Goal: Entertainment & Leisure: Browse casually

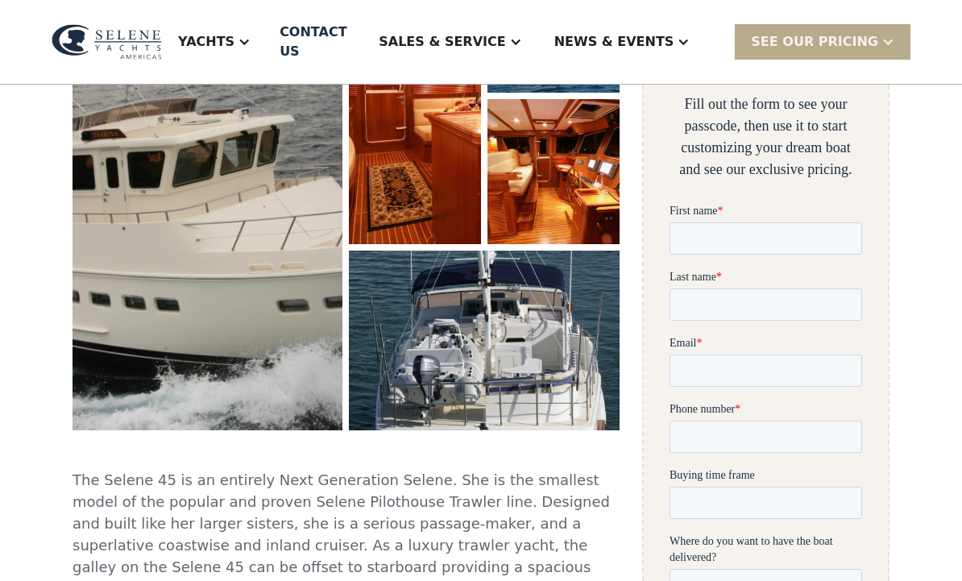
click at [520, 322] on img "open lightbox" at bounding box center [484, 340] width 270 height 179
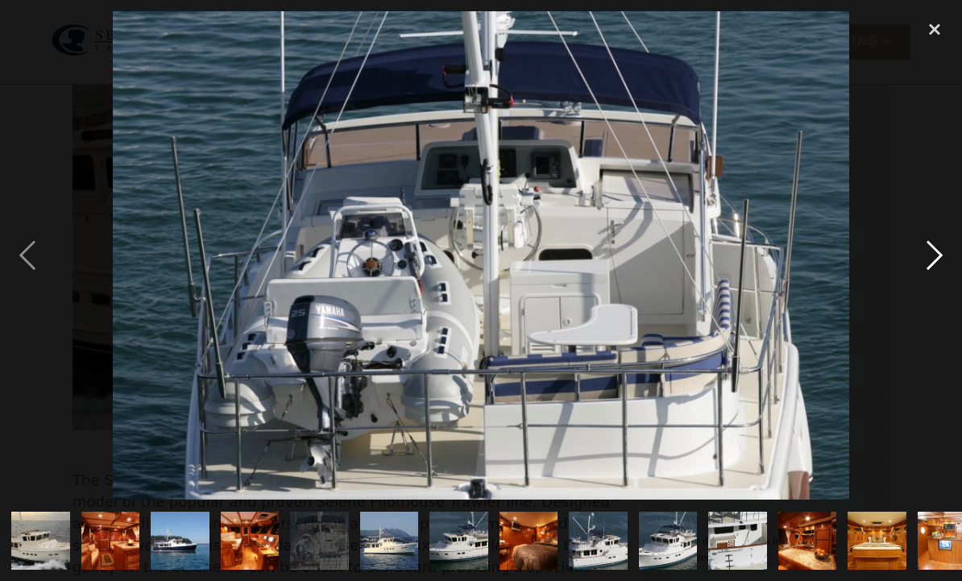
click at [928, 282] on div "next image" at bounding box center [934, 255] width 55 height 488
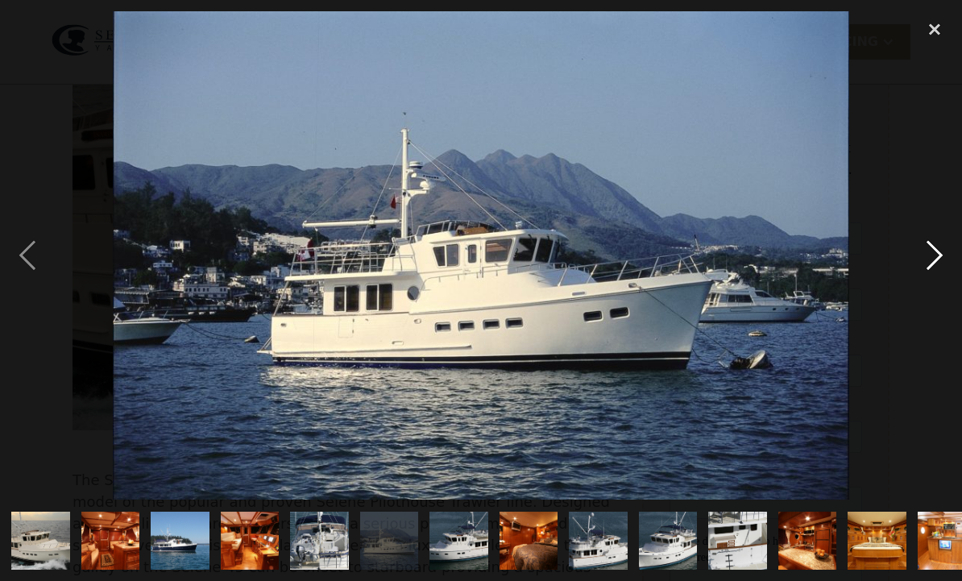
click at [913, 326] on div "next image" at bounding box center [934, 255] width 55 height 488
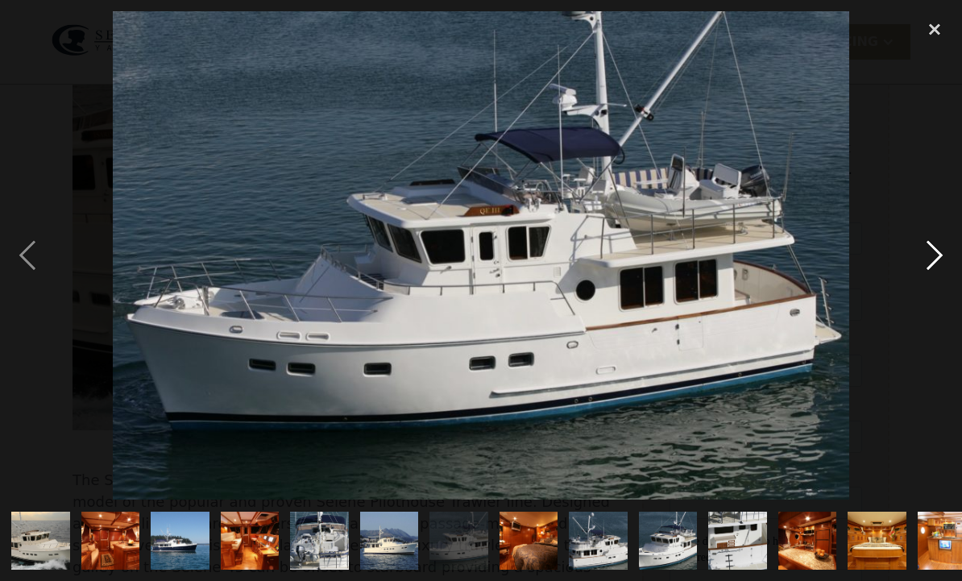
click at [930, 285] on div "next image" at bounding box center [934, 255] width 55 height 488
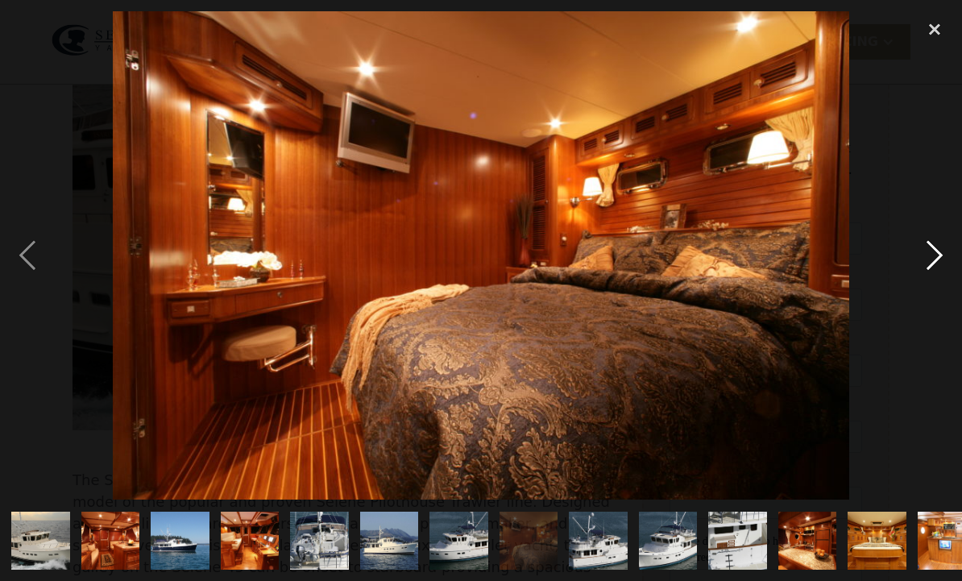
click at [932, 286] on div "next image" at bounding box center [934, 255] width 55 height 488
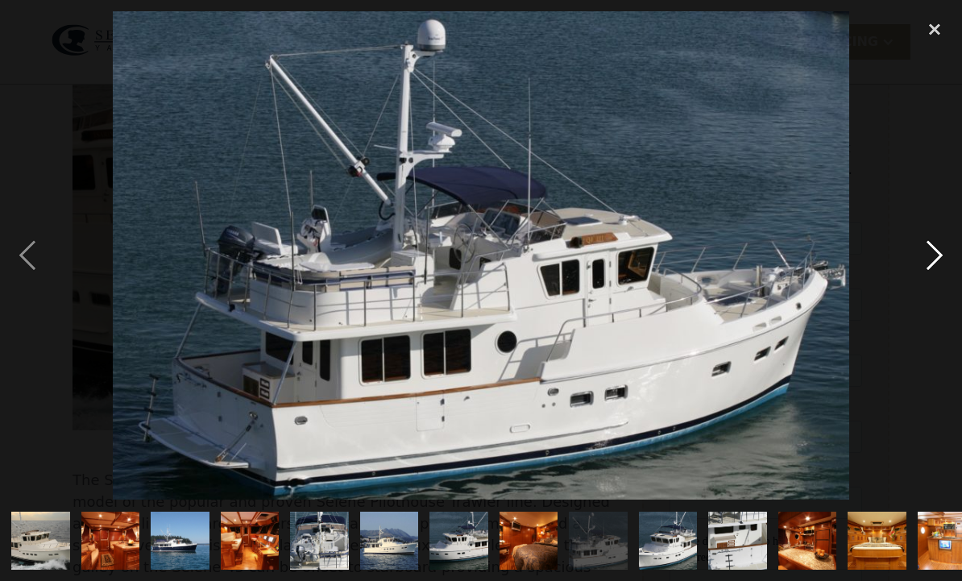
click at [926, 313] on div "next image" at bounding box center [934, 255] width 55 height 488
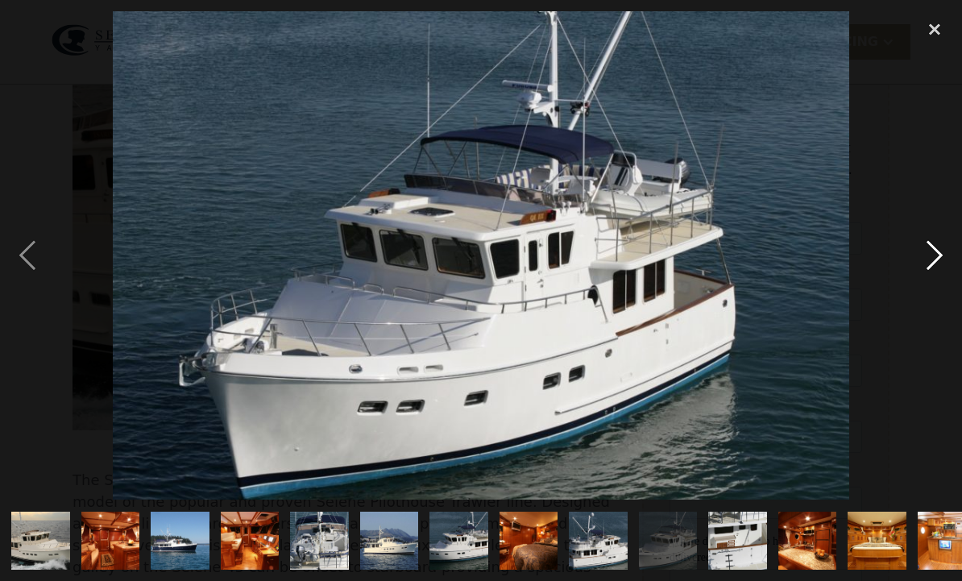
click at [926, 284] on div "next image" at bounding box center [934, 255] width 55 height 488
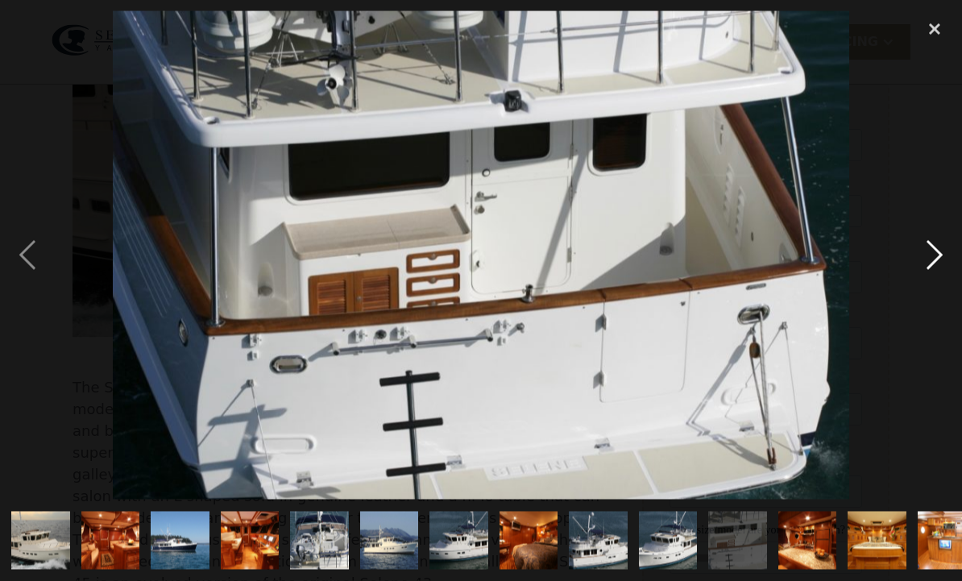
scroll to position [466, 0]
click at [922, 280] on div "next image" at bounding box center [934, 255] width 55 height 488
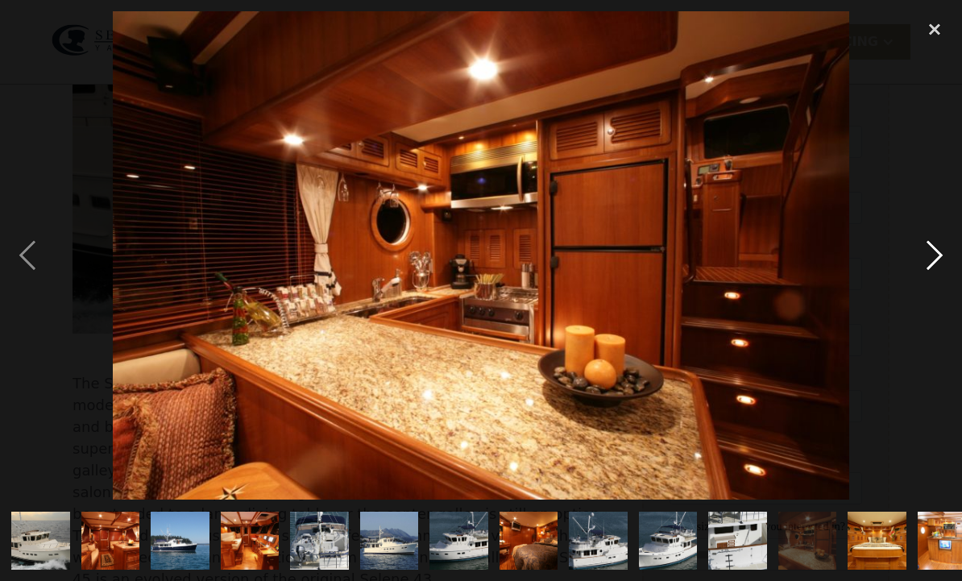
click at [934, 290] on div "next image" at bounding box center [934, 255] width 55 height 488
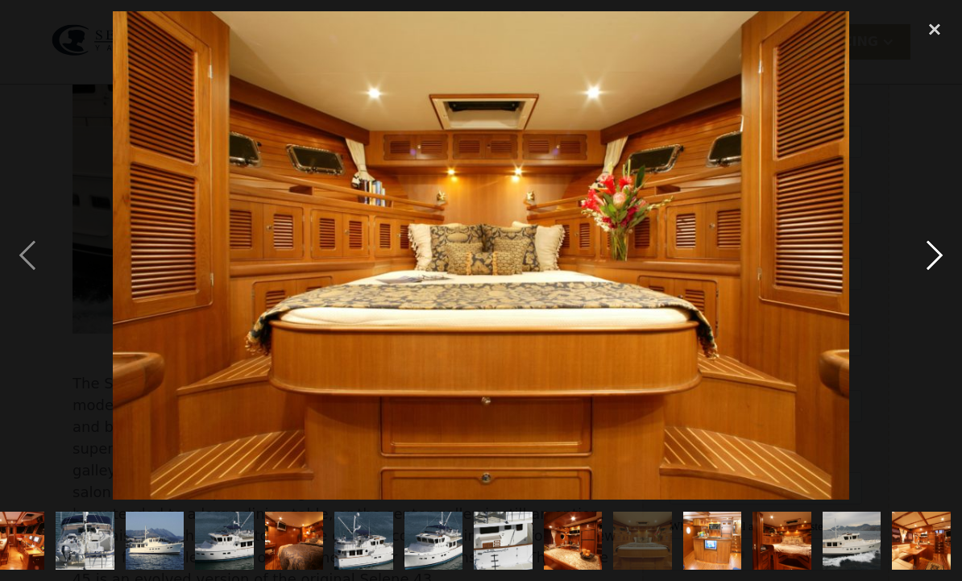
scroll to position [0, 345]
click at [933, 284] on div "next image" at bounding box center [934, 255] width 55 height 488
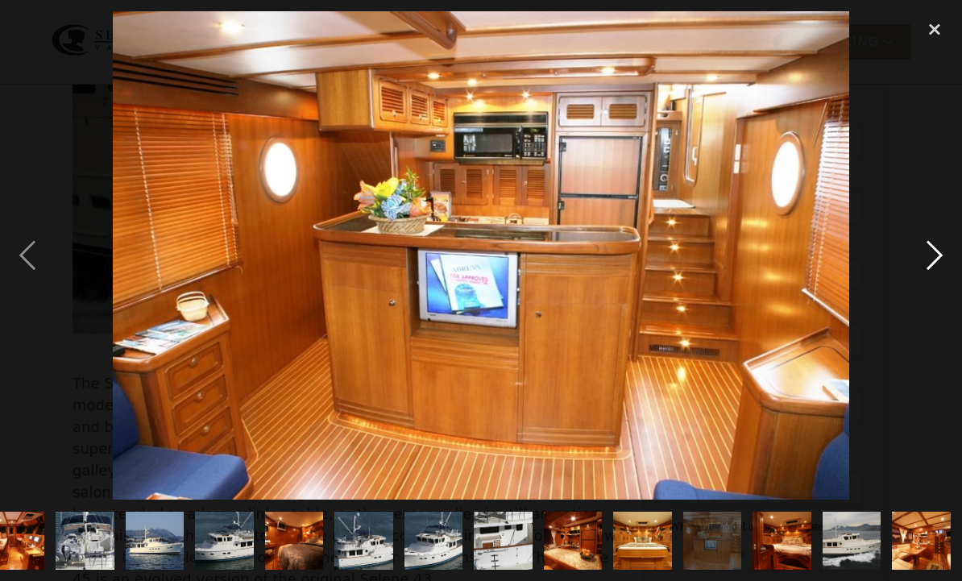
click at [933, 288] on div "next image" at bounding box center [934, 255] width 55 height 488
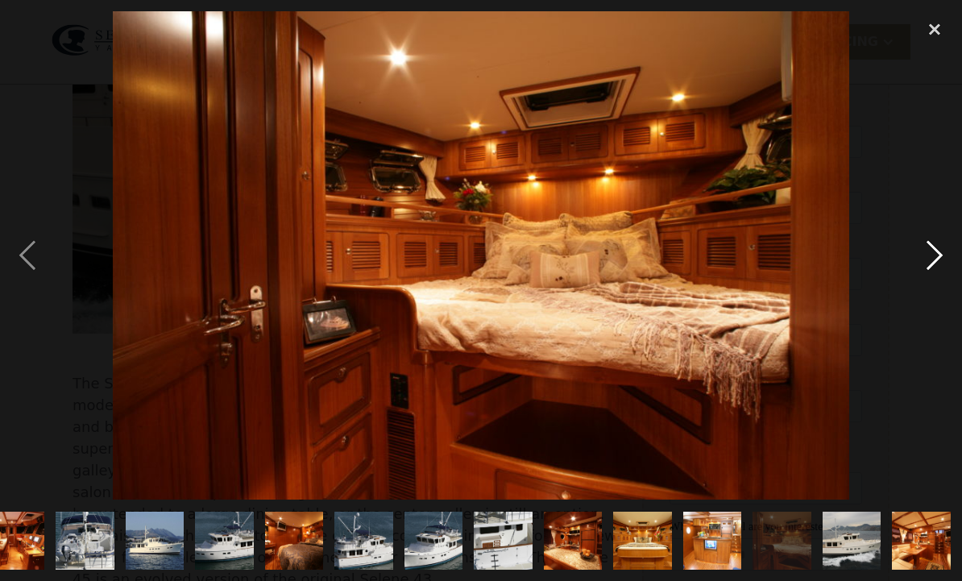
click at [930, 291] on div "next image" at bounding box center [934, 255] width 55 height 488
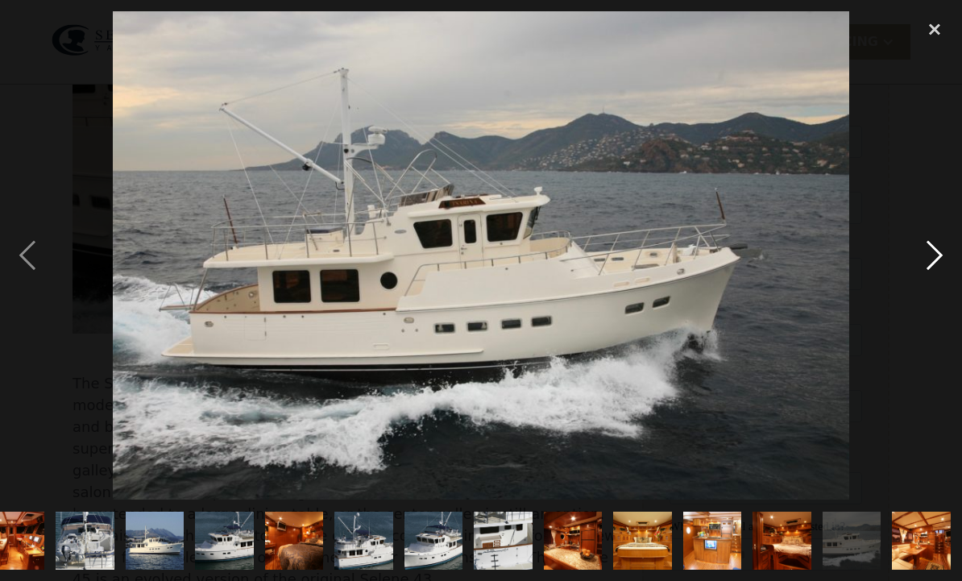
click at [933, 284] on div "next image" at bounding box center [934, 255] width 55 height 488
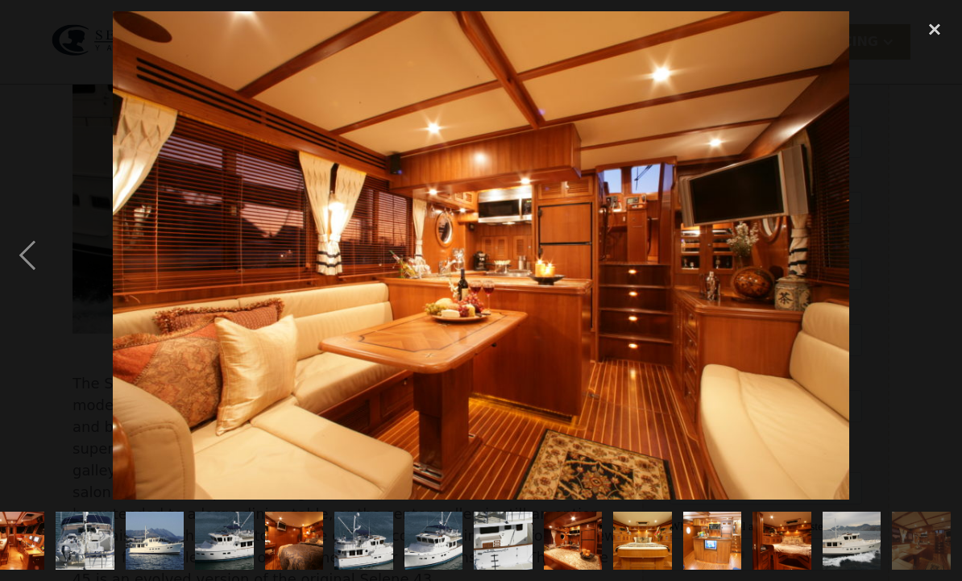
click at [938, 286] on div "next image" at bounding box center [934, 255] width 55 height 488
click at [36, 277] on div "previous image" at bounding box center [27, 255] width 55 height 488
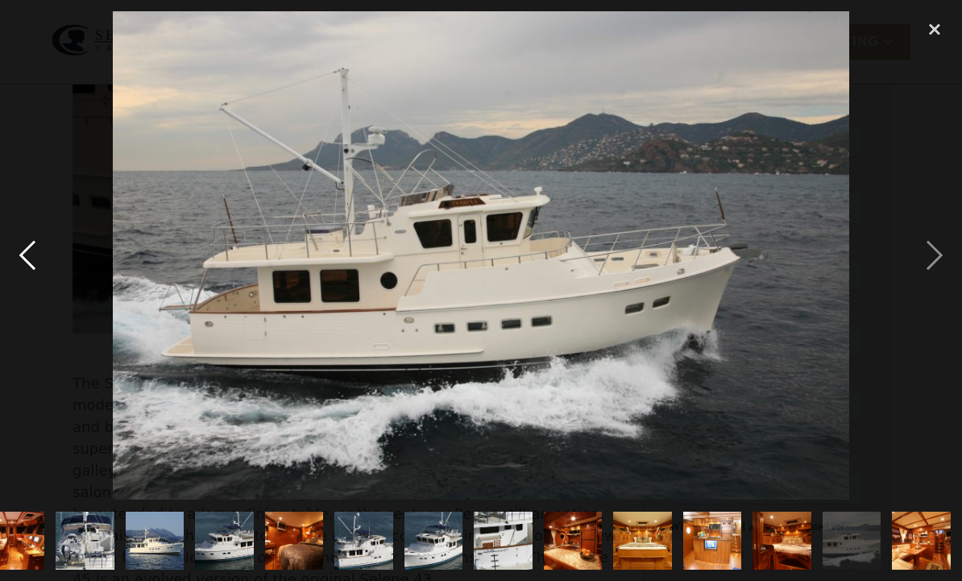
click at [39, 279] on div "previous image" at bounding box center [27, 255] width 55 height 488
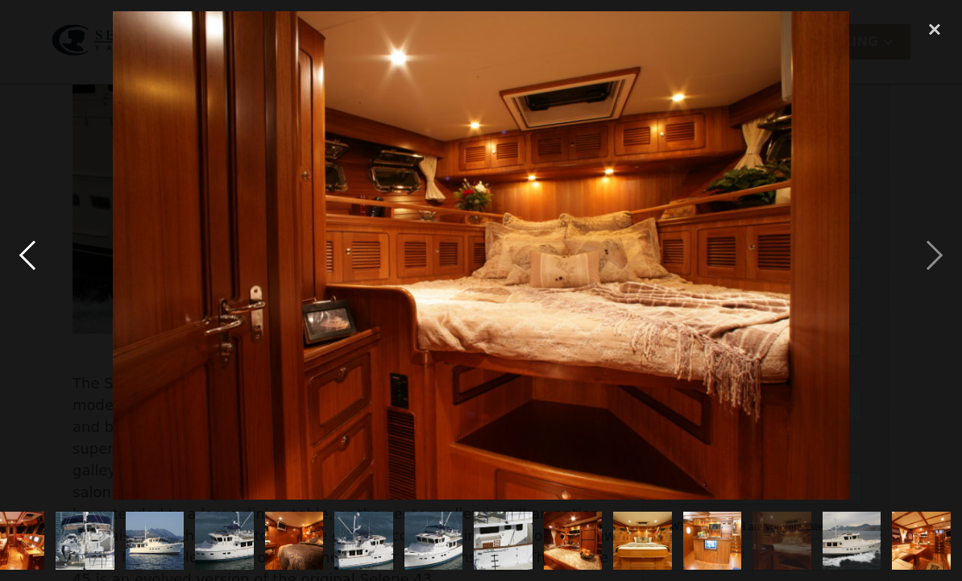
click at [43, 280] on div "previous image" at bounding box center [27, 255] width 55 height 488
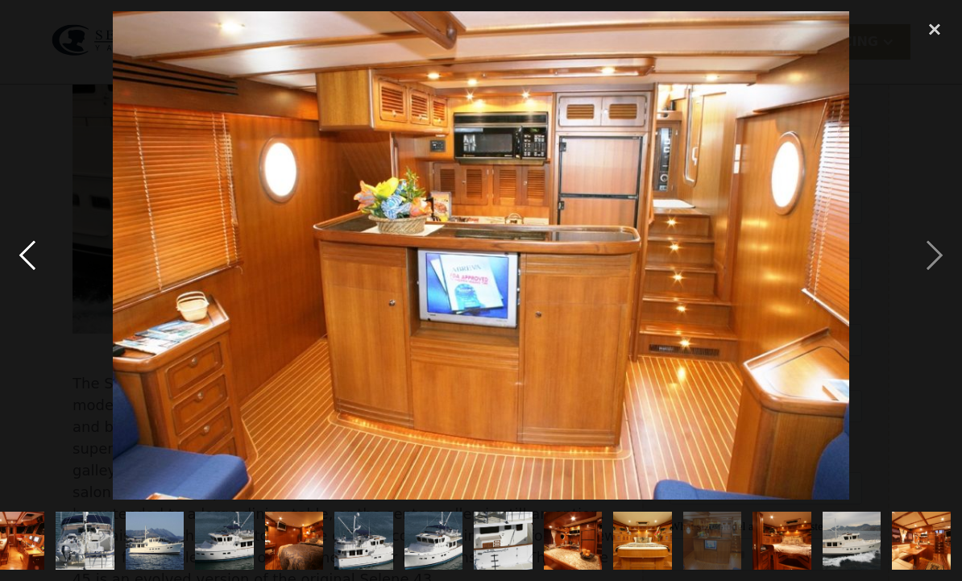
click at [46, 284] on div "previous image" at bounding box center [27, 255] width 55 height 488
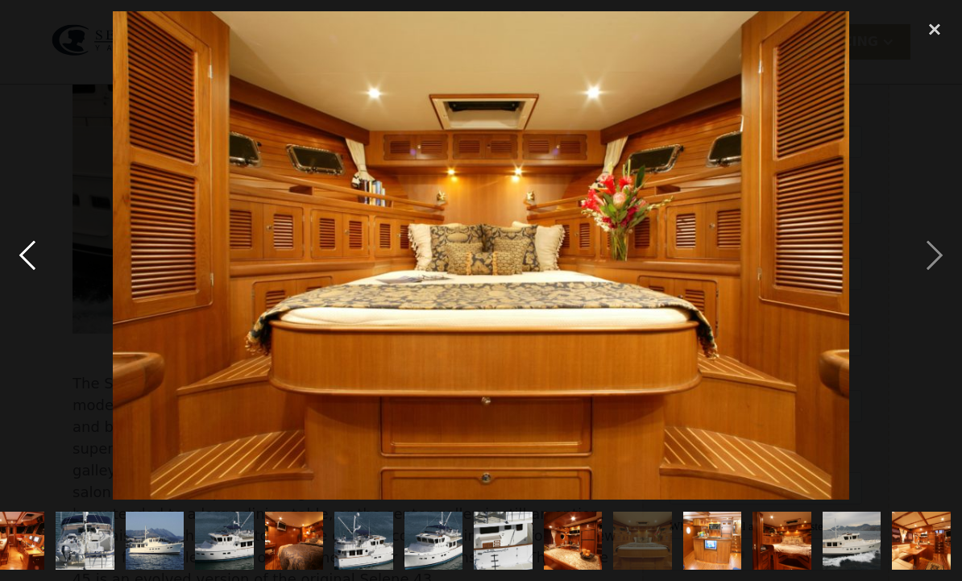
click at [52, 281] on div "previous image" at bounding box center [27, 255] width 55 height 488
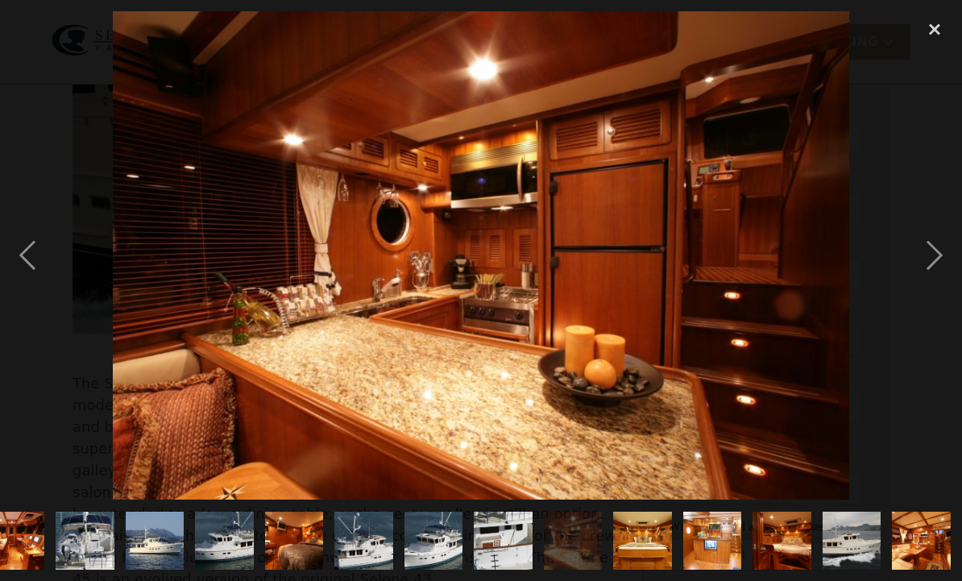
click at [56, 284] on div at bounding box center [481, 255] width 962 height 488
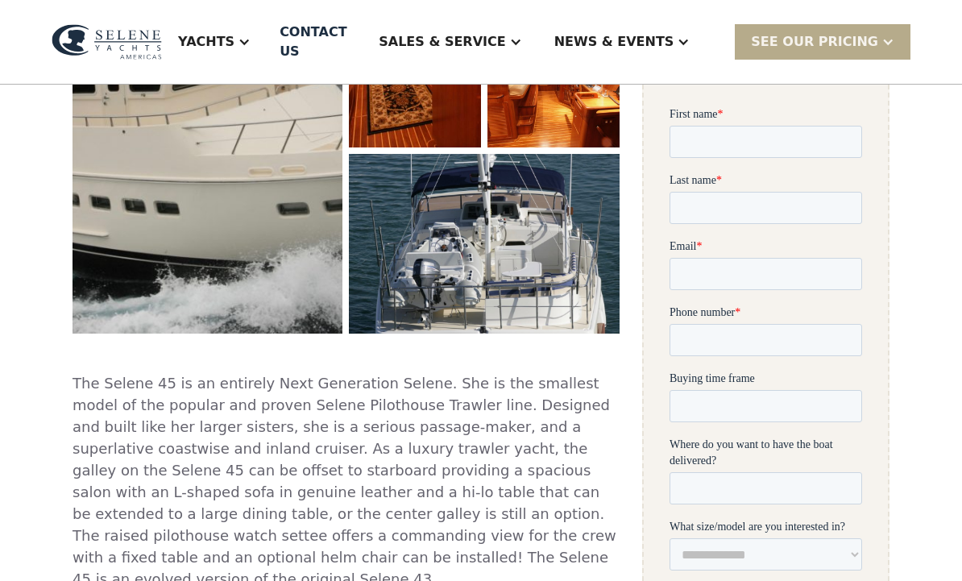
scroll to position [0, 0]
click at [163, 253] on img "open lightbox" at bounding box center [207, 92] width 271 height 483
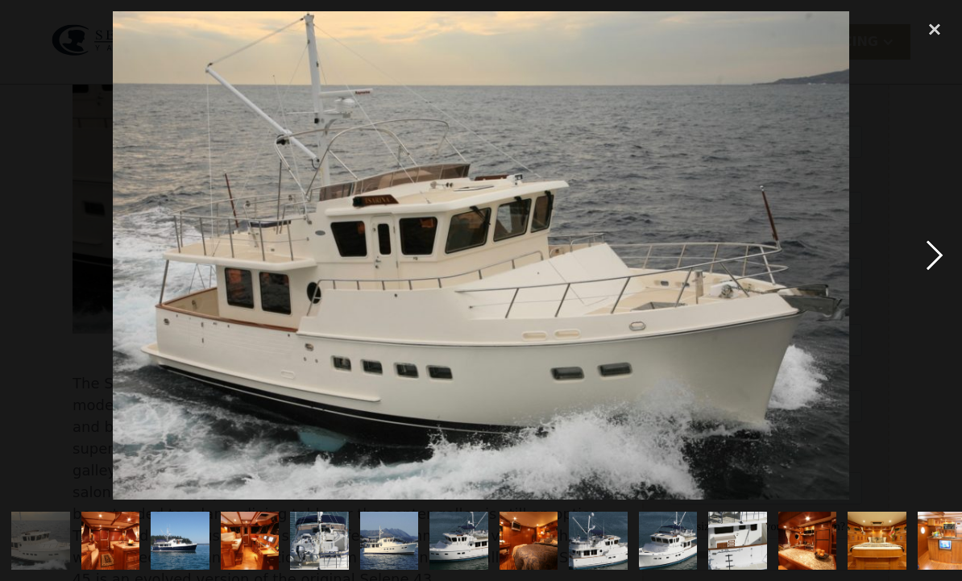
click at [934, 282] on div "next image" at bounding box center [934, 255] width 55 height 488
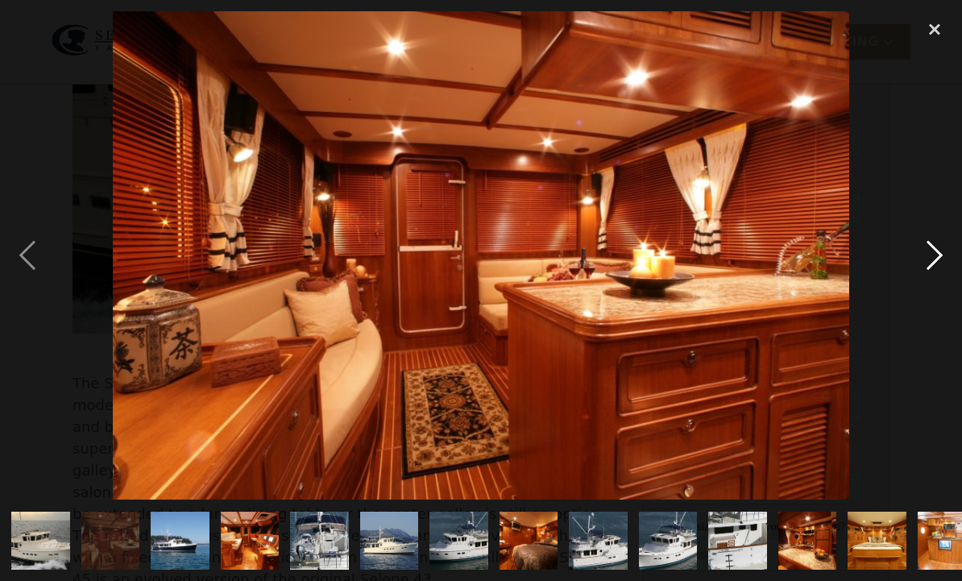
click at [930, 277] on div "next image" at bounding box center [934, 255] width 55 height 488
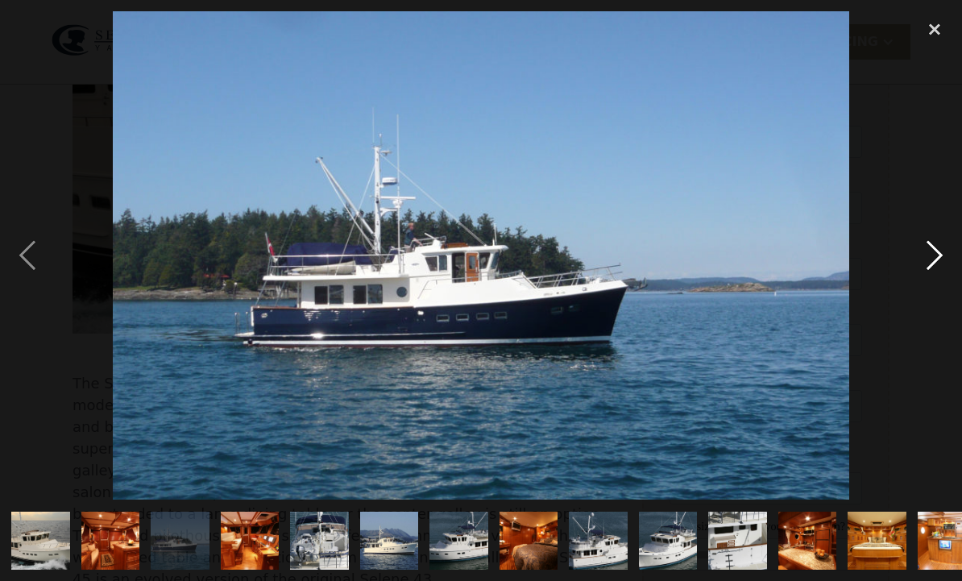
click at [935, 279] on div "next image" at bounding box center [934, 255] width 55 height 488
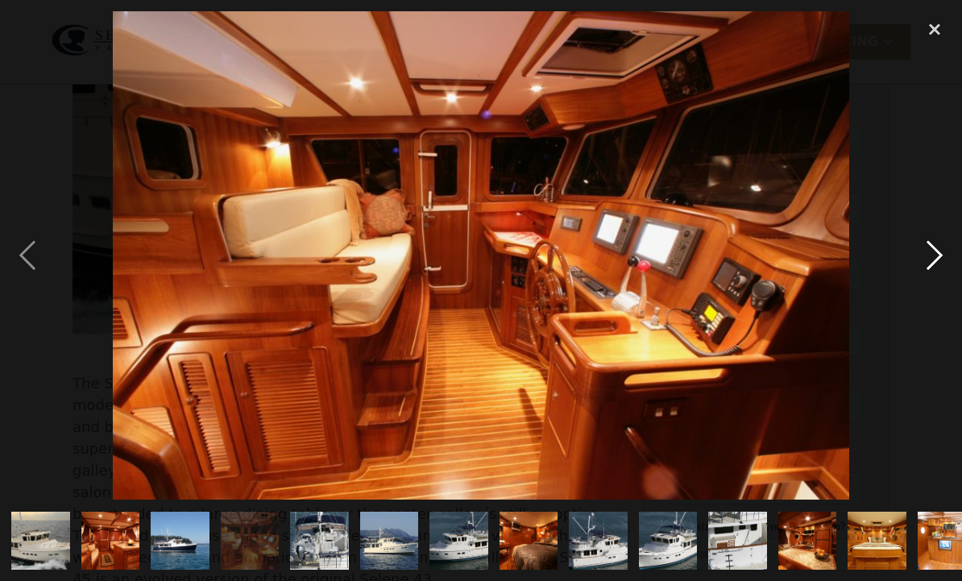
click at [932, 288] on div "next image" at bounding box center [934, 255] width 55 height 488
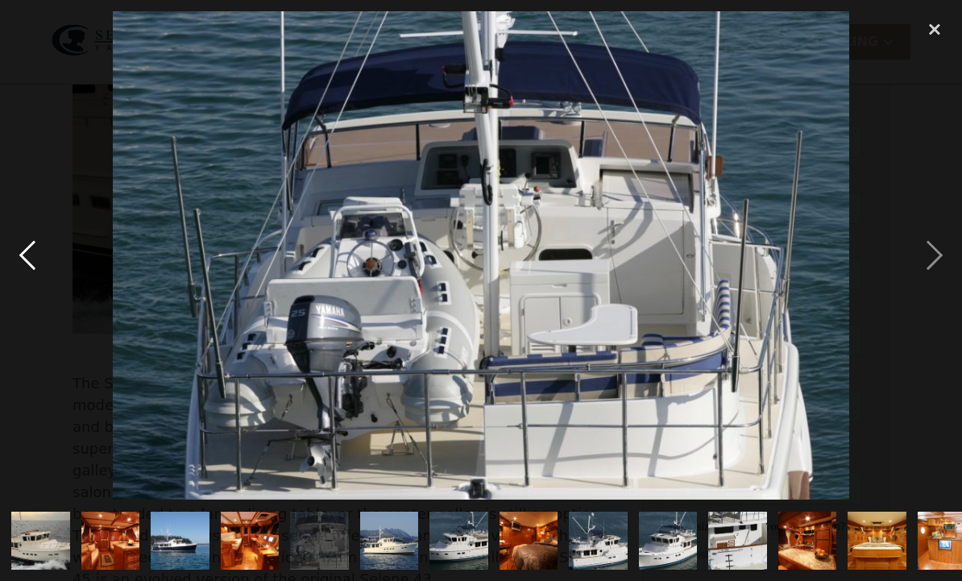
click at [32, 265] on div "previous image" at bounding box center [27, 255] width 55 height 488
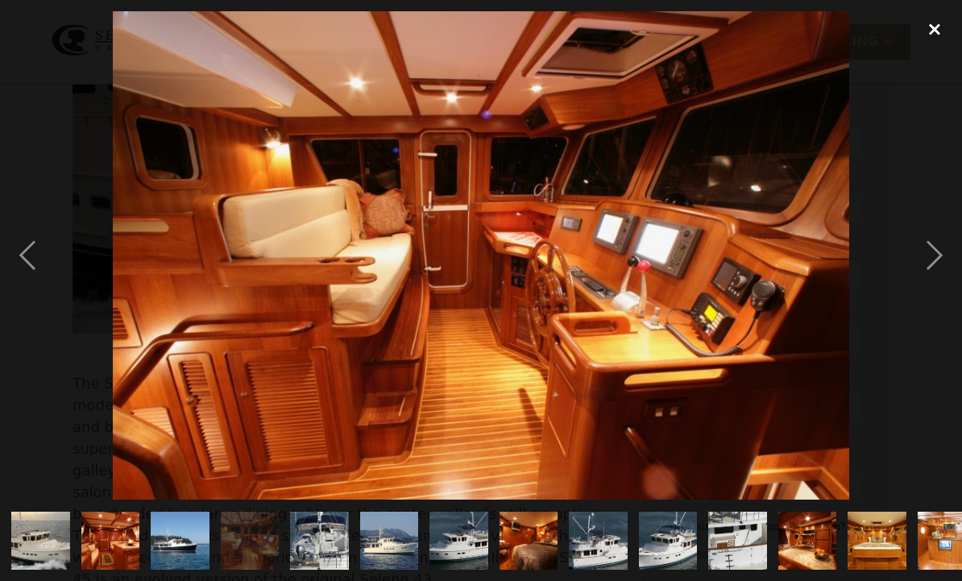
click at [930, 35] on div "close lightbox" at bounding box center [934, 28] width 55 height 35
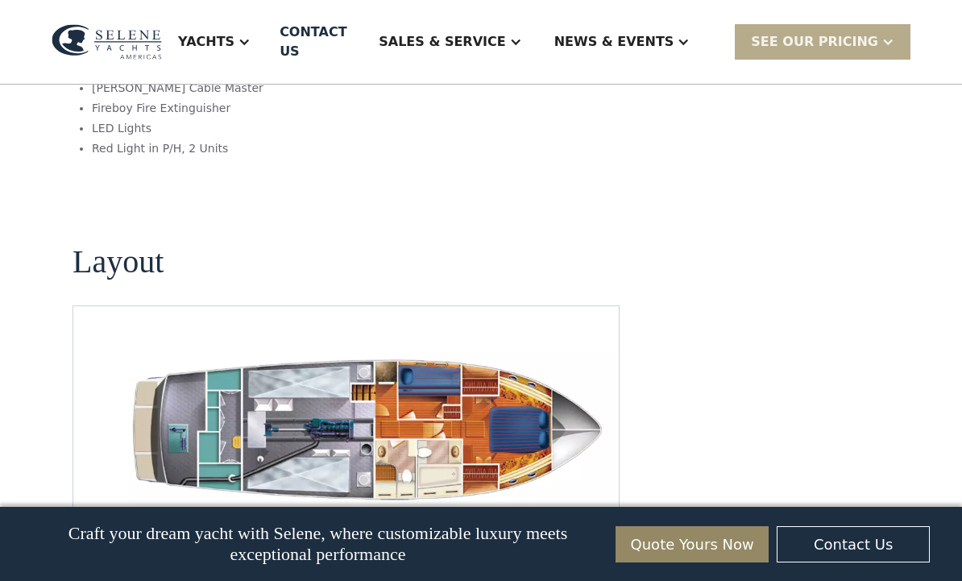
scroll to position [2276, 0]
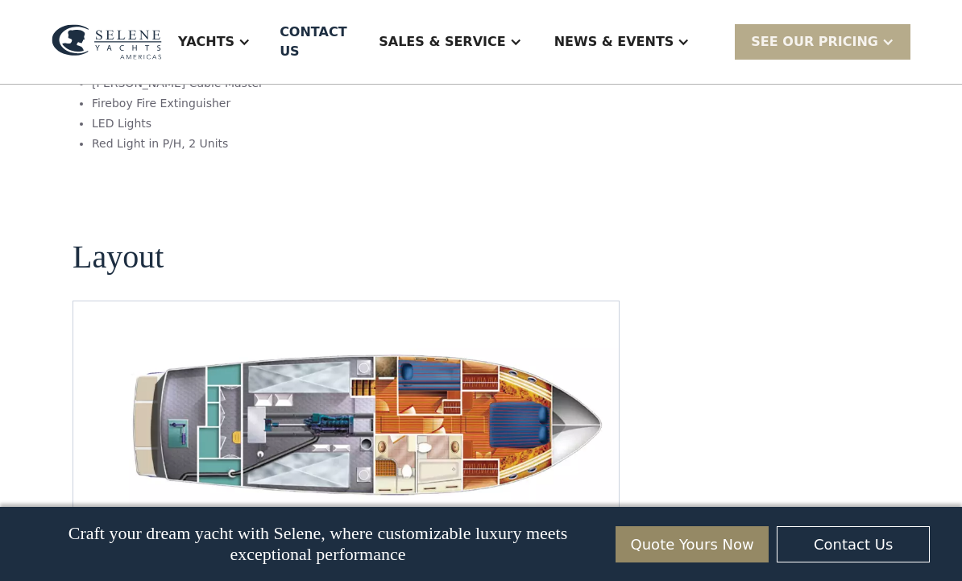
click at [229, 340] on img "open lightbox" at bounding box center [372, 424] width 520 height 168
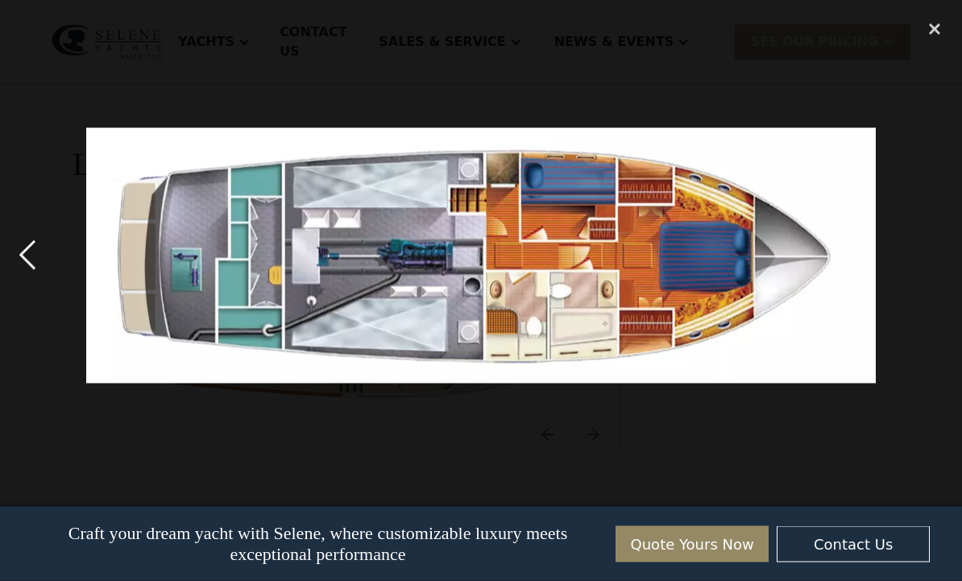
click at [46, 274] on div "previous image" at bounding box center [27, 255] width 55 height 488
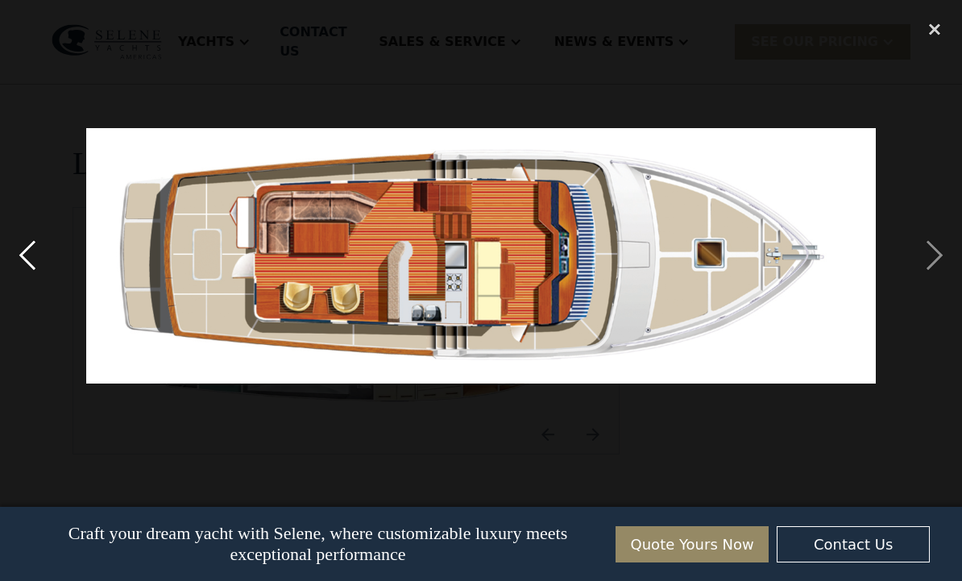
click at [32, 283] on div "previous image" at bounding box center [27, 255] width 55 height 488
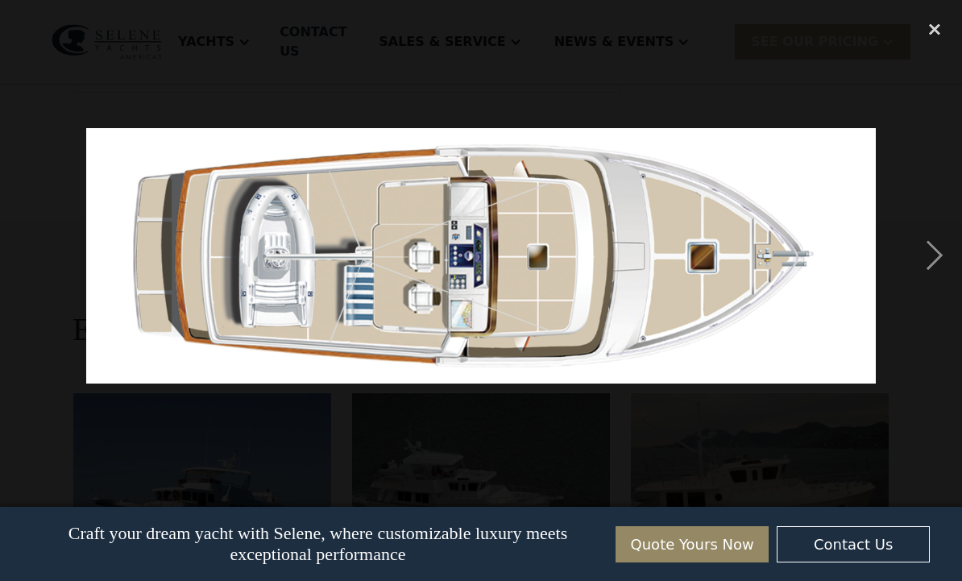
scroll to position [2736, 0]
click at [930, 34] on div "close lightbox" at bounding box center [934, 28] width 55 height 35
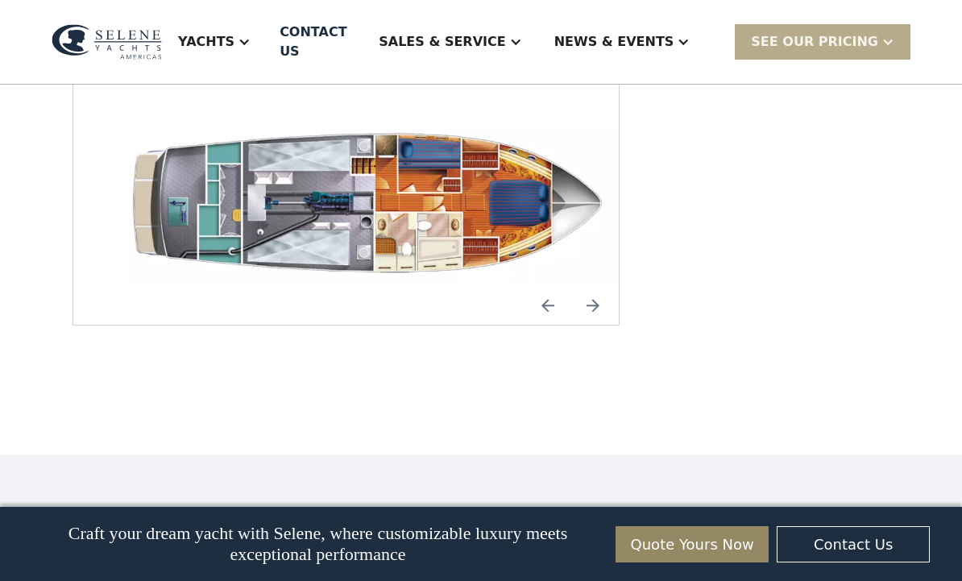
scroll to position [2445, 0]
